Goal: Task Accomplishment & Management: Complete application form

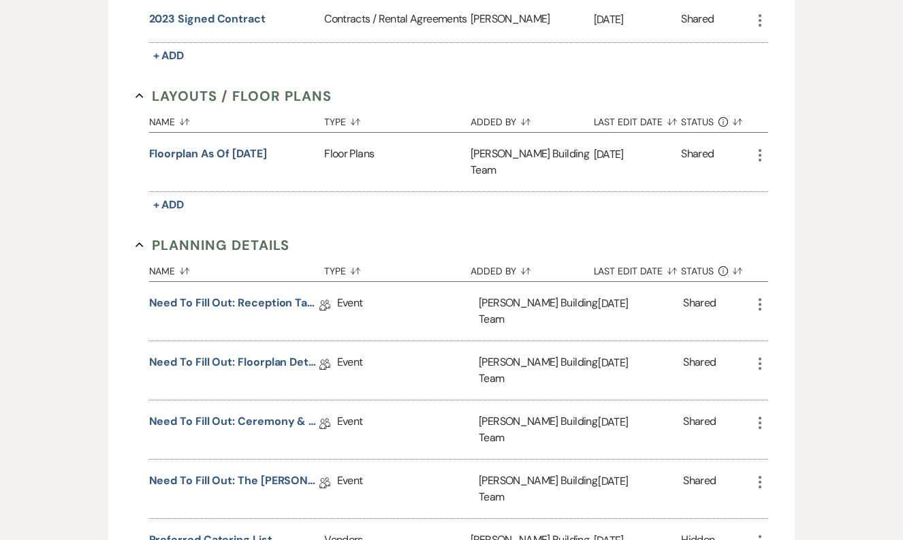
scroll to position [513, 0]
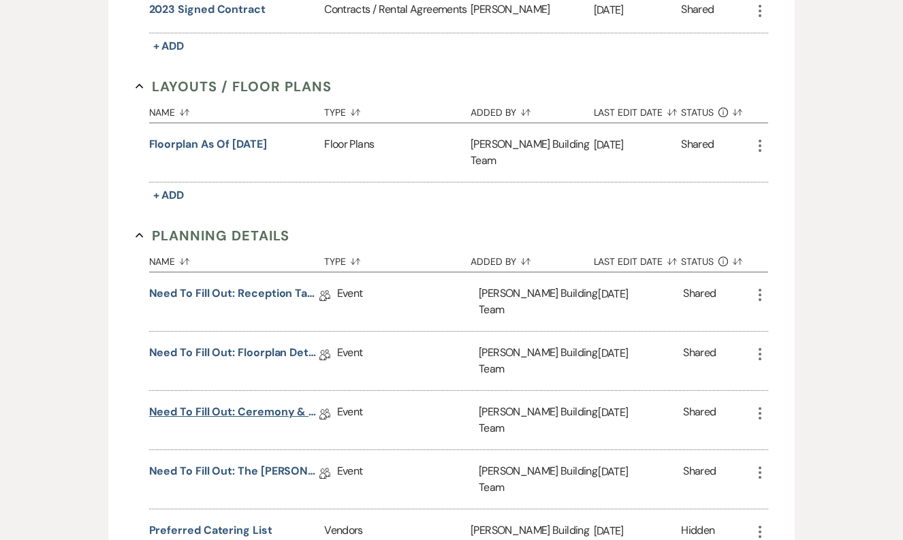
click at [271, 404] on link "Need to Fill Out: Ceremony & Reception Details" at bounding box center [234, 414] width 170 height 21
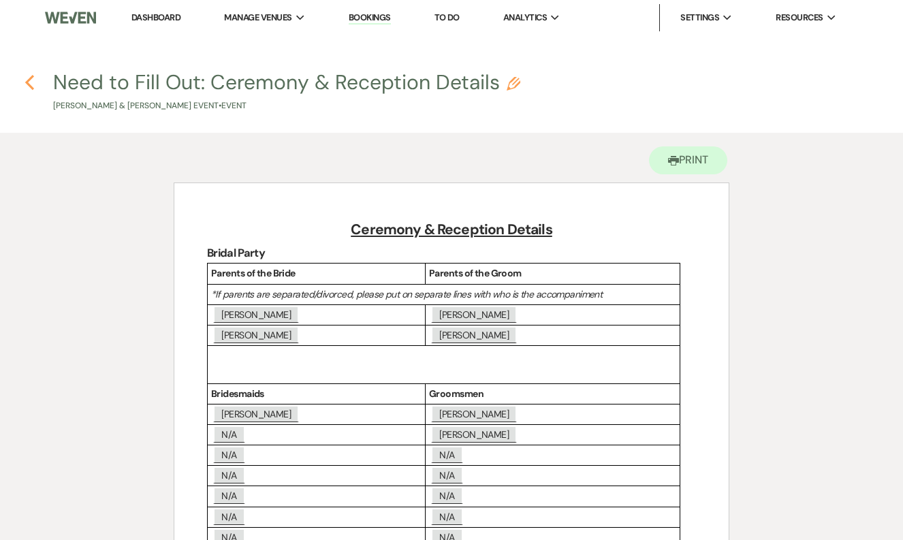
click at [31, 88] on icon "Previous" at bounding box center [30, 82] width 10 height 16
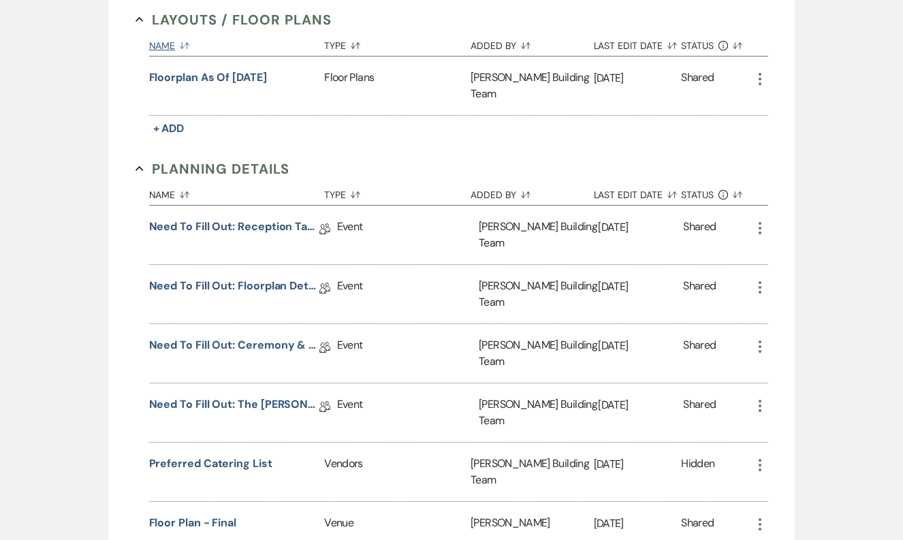
scroll to position [601, 0]
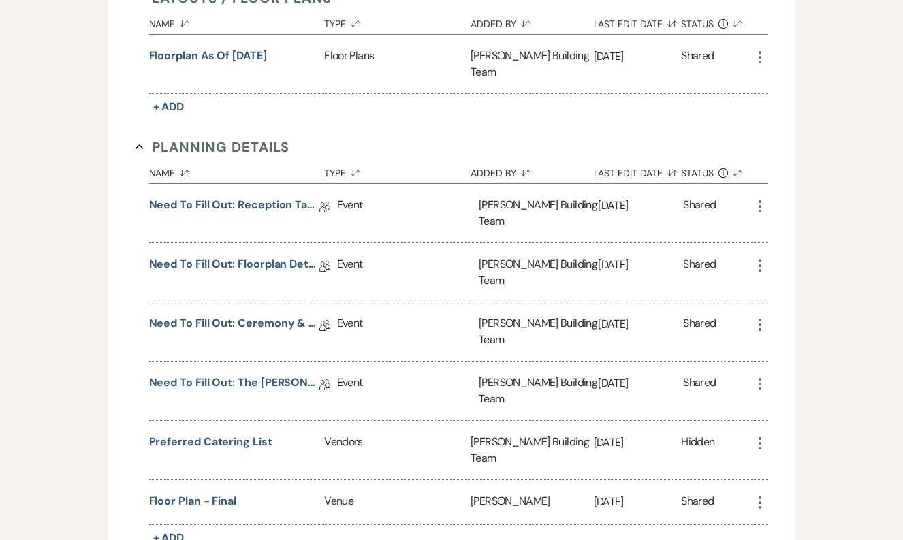
click at [251, 375] on link "Need to Fill Out: The [PERSON_NAME] Building Planning Document" at bounding box center [234, 385] width 170 height 21
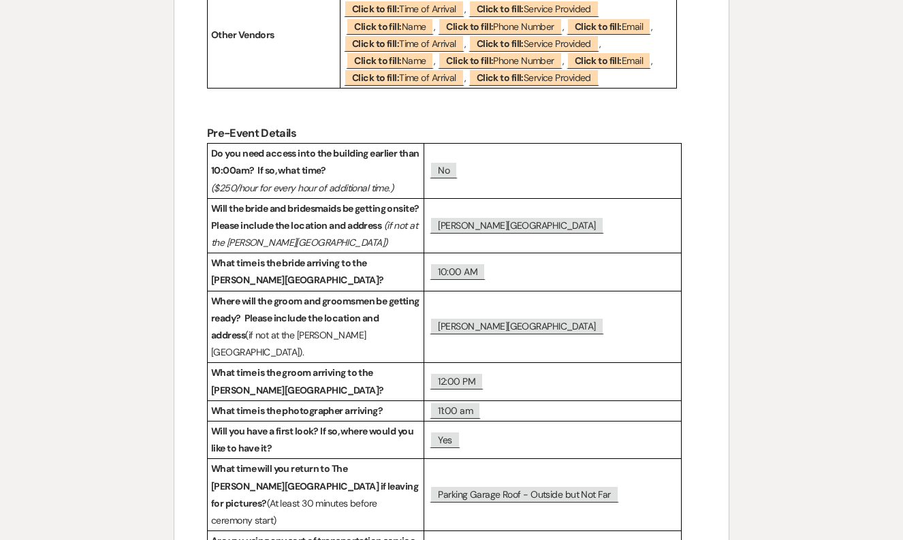
scroll to position [1212, 0]
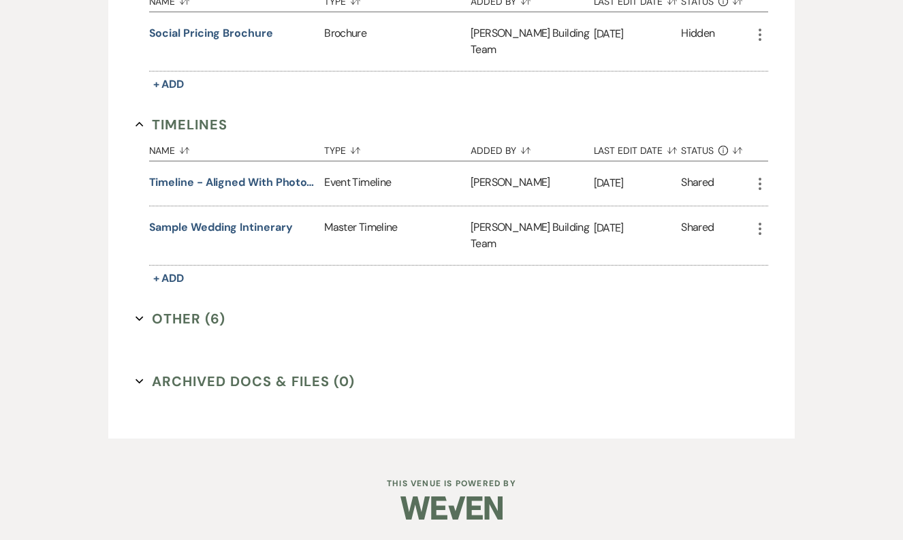
scroll to position [601, 0]
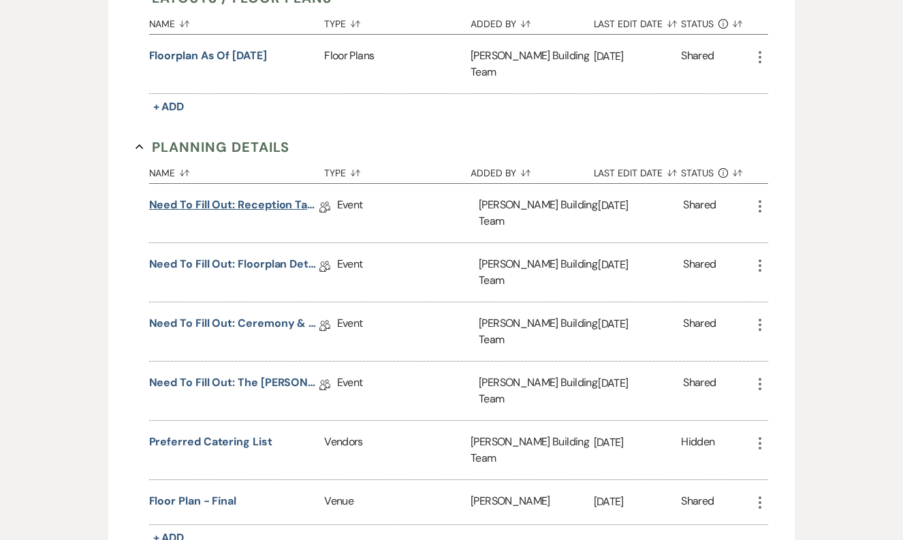
click at [238, 197] on link "Need to Fill Out: Reception Table Guest Count" at bounding box center [234, 207] width 170 height 21
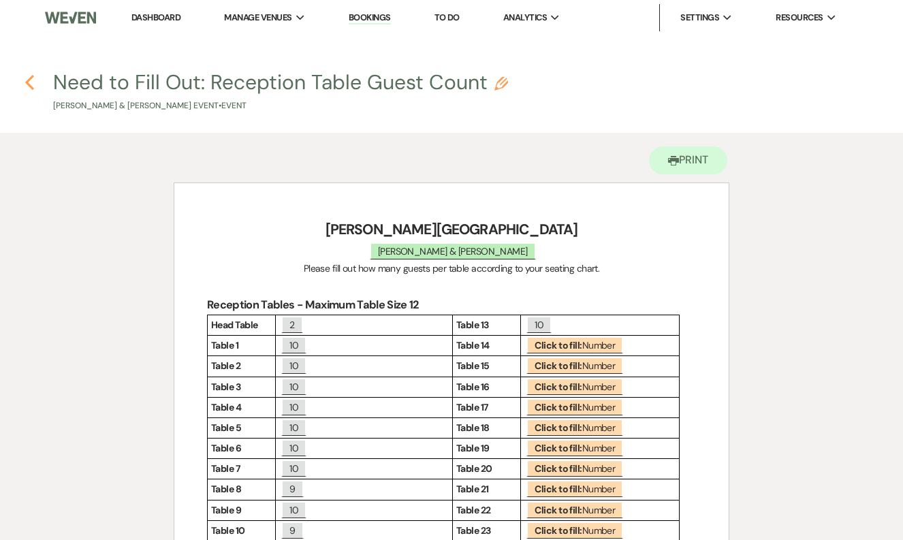
click at [28, 79] on icon "Previous" at bounding box center [30, 82] width 10 height 16
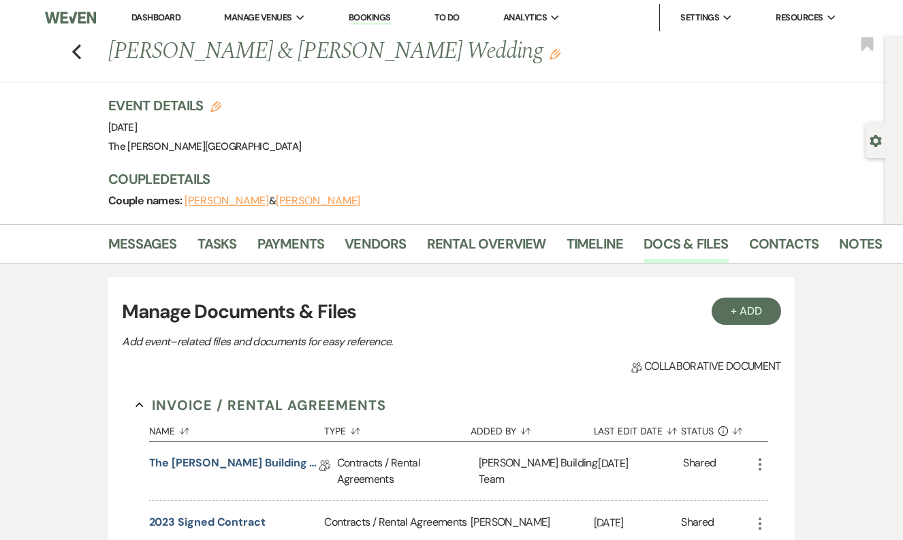
scroll to position [601, 0]
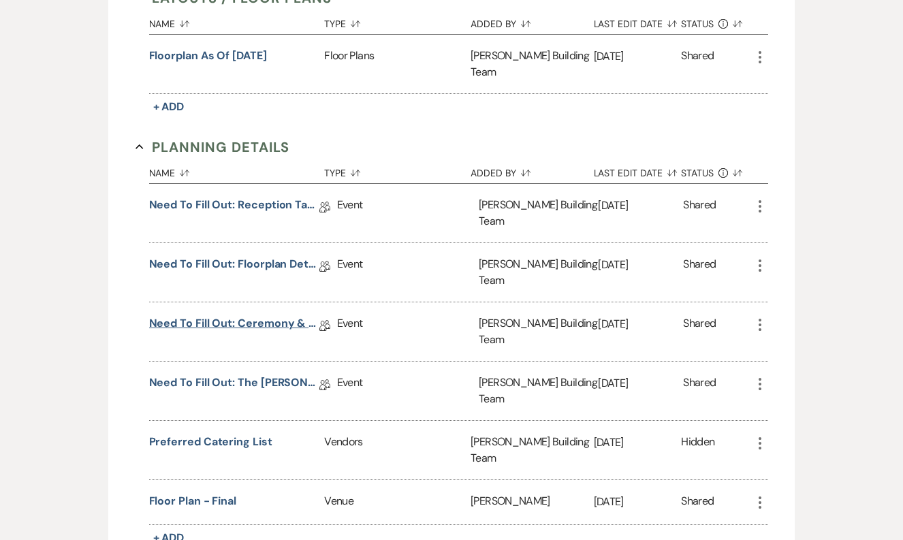
click at [234, 315] on link "Need to Fill Out: Ceremony & Reception Details" at bounding box center [234, 325] width 170 height 21
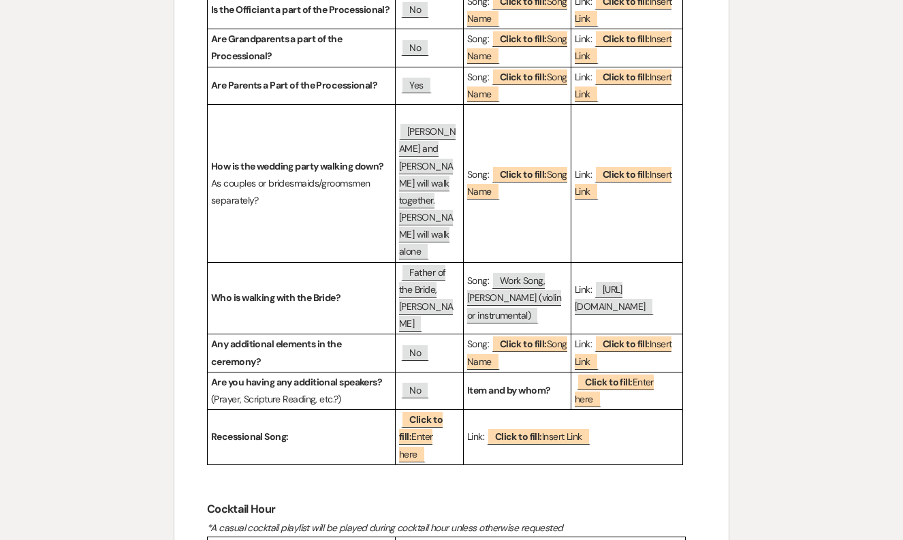
scroll to position [905, 0]
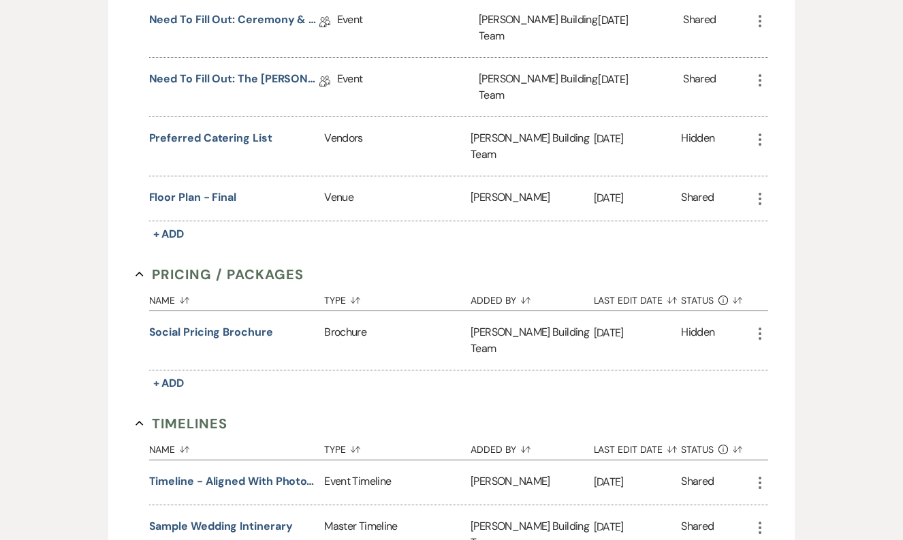
scroll to position [601, 0]
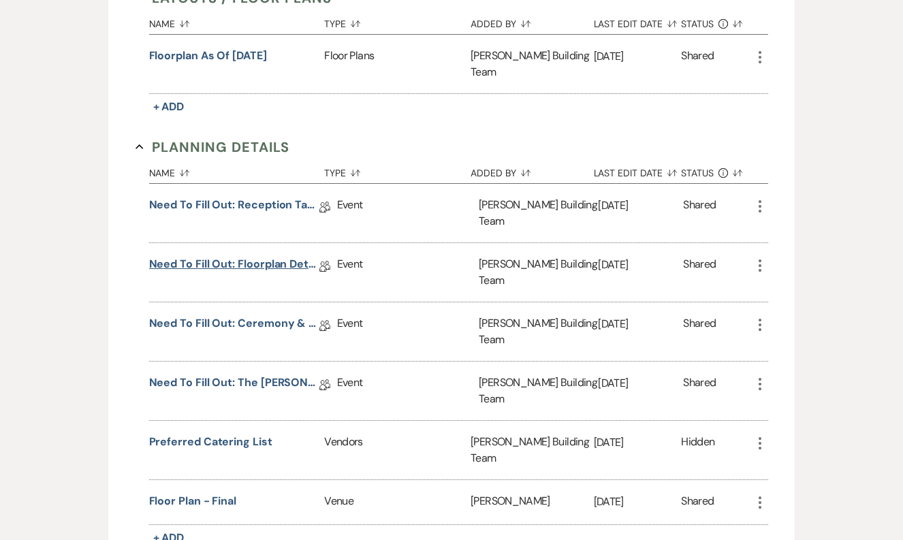
click at [238, 256] on link "Need to Fill Out: Floorplan Details" at bounding box center [234, 266] width 170 height 21
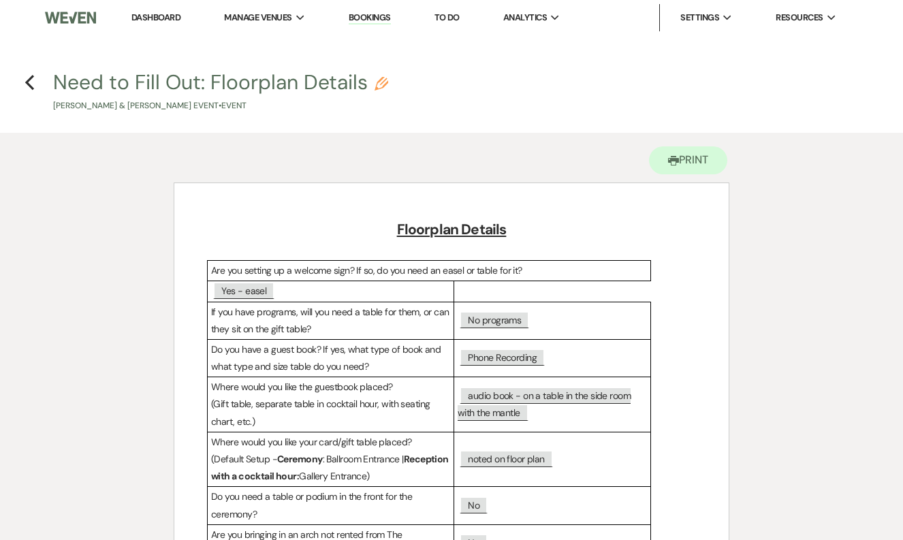
click at [381, 10] on li "Bookings" at bounding box center [370, 17] width 56 height 27
click at [380, 30] on li "Bookings" at bounding box center [370, 17] width 56 height 27
click at [380, 26] on li "Bookings" at bounding box center [370, 17] width 56 height 27
click at [373, 10] on li "Bookings" at bounding box center [370, 17] width 56 height 27
click at [376, 20] on link "Bookings" at bounding box center [370, 18] width 42 height 13
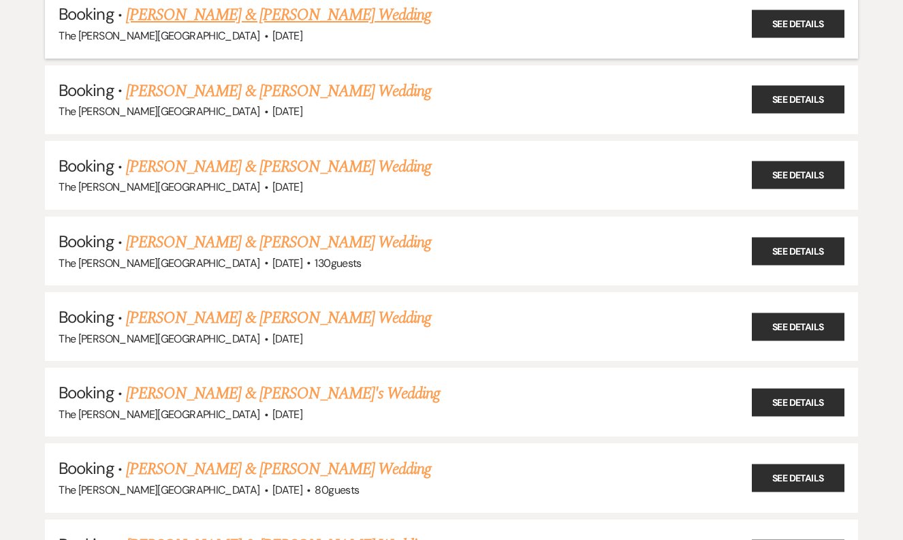
scroll to position [482, 0]
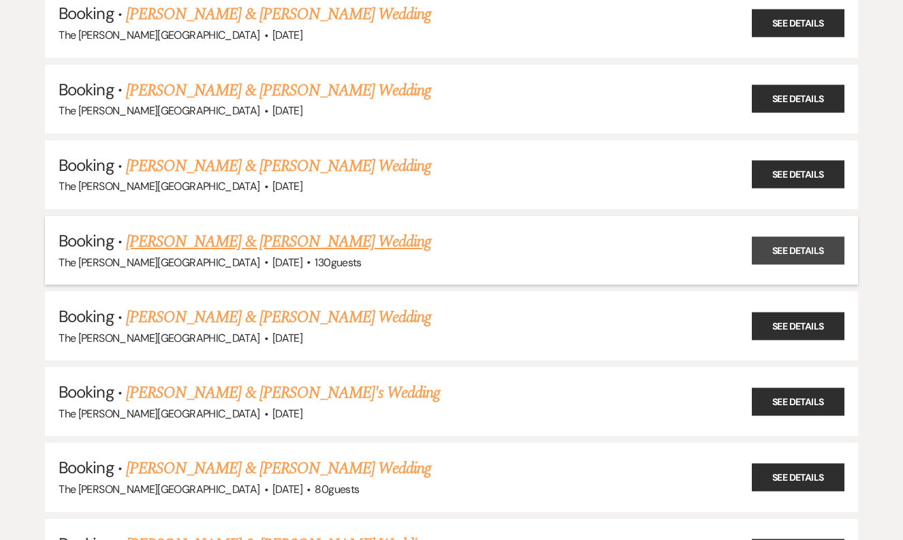
click at [803, 244] on link "See Details" at bounding box center [798, 250] width 93 height 28
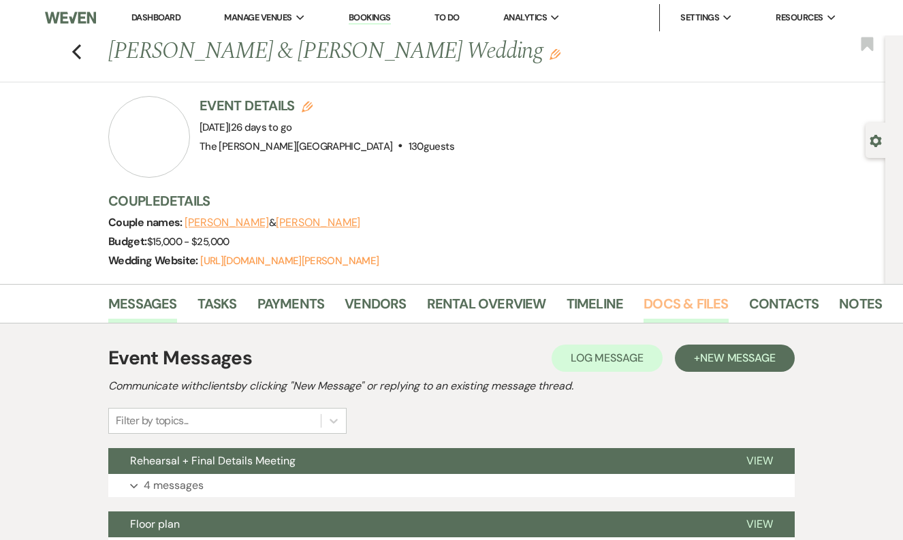
click at [673, 298] on link "Docs & Files" at bounding box center [686, 308] width 84 height 30
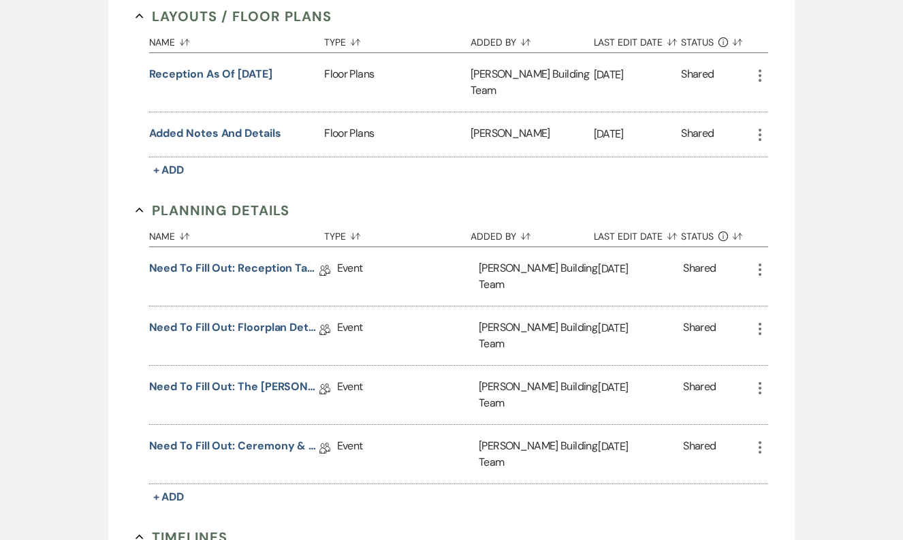
scroll to position [738, 0]
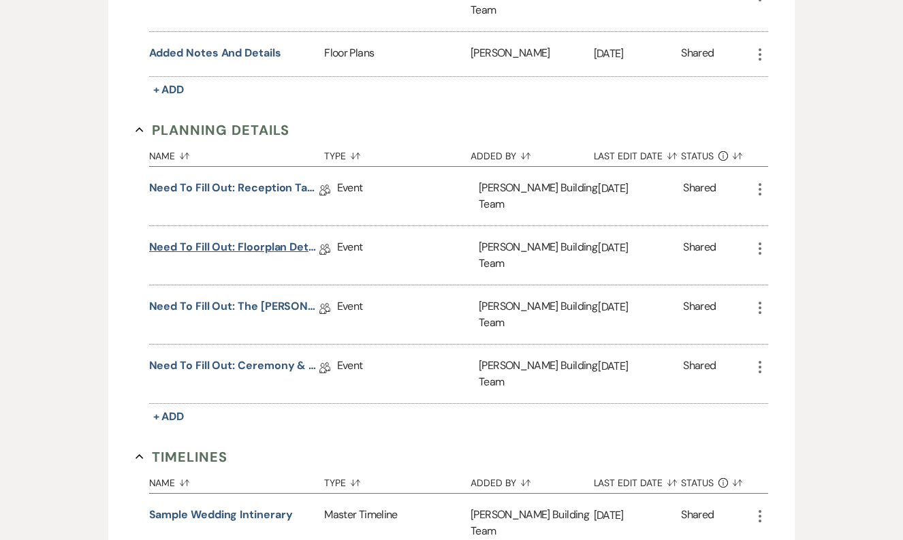
click at [259, 239] on link "Need to Fill Out: Floorplan Details" at bounding box center [234, 249] width 170 height 21
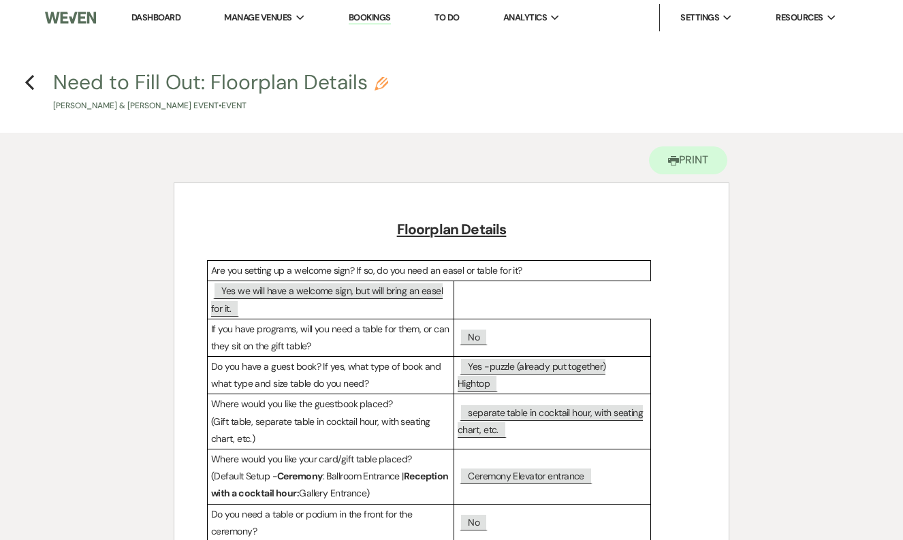
scroll to position [735, 0]
